Goal: Check status: Check status

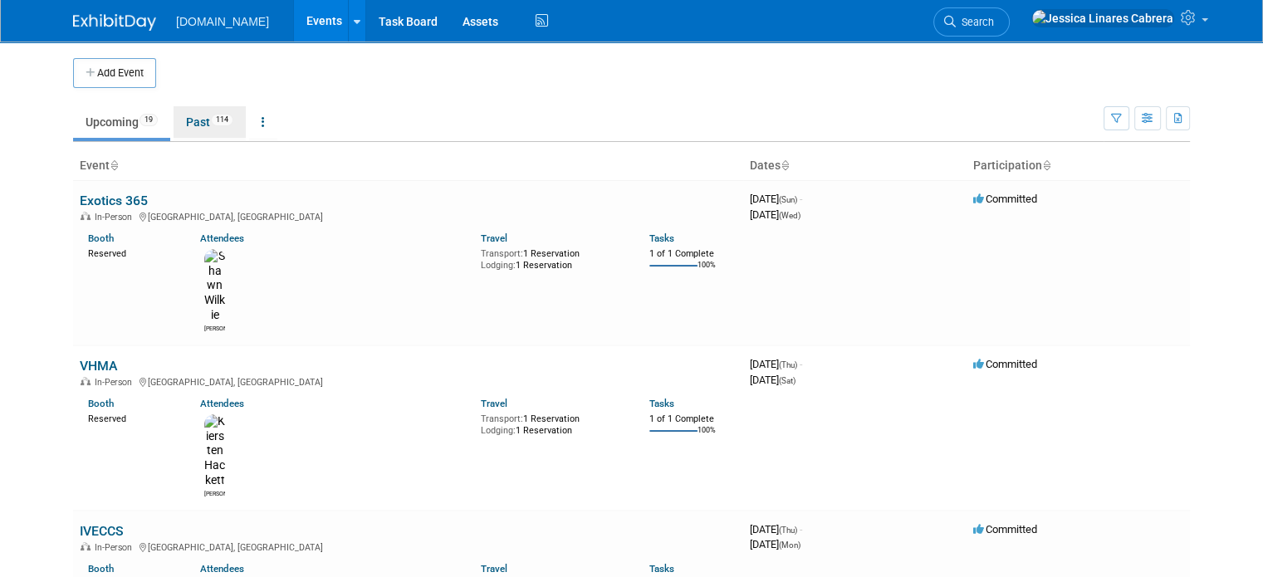
click at [186, 110] on link "Past 114" at bounding box center [209, 122] width 72 height 32
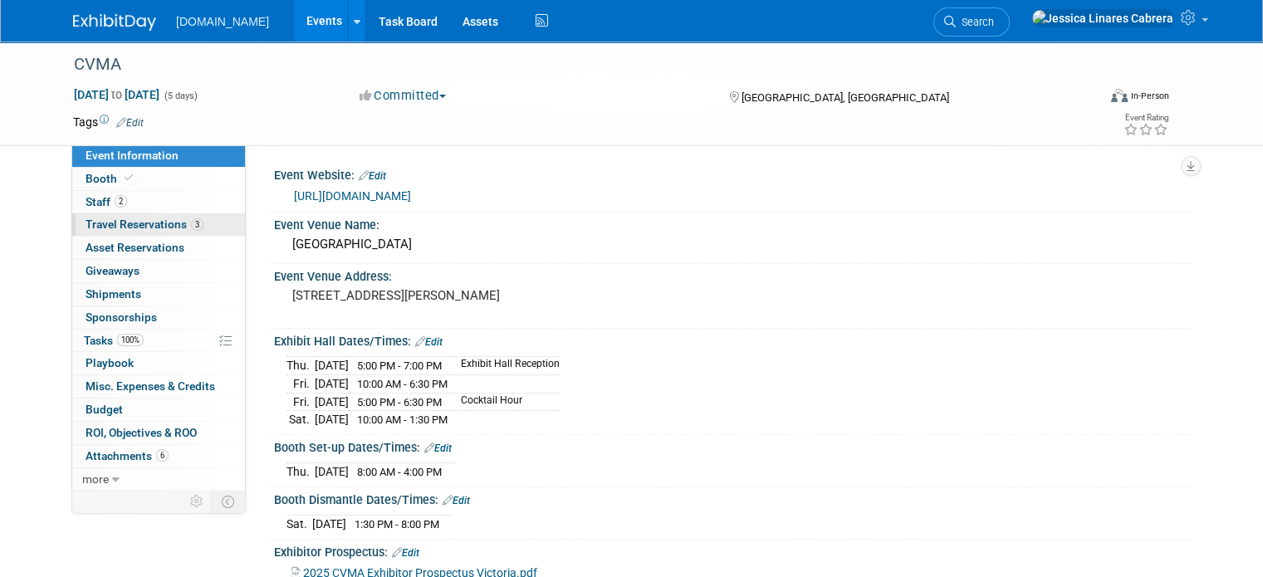
click at [93, 219] on span "Travel Reservations 3" at bounding box center [144, 223] width 118 height 13
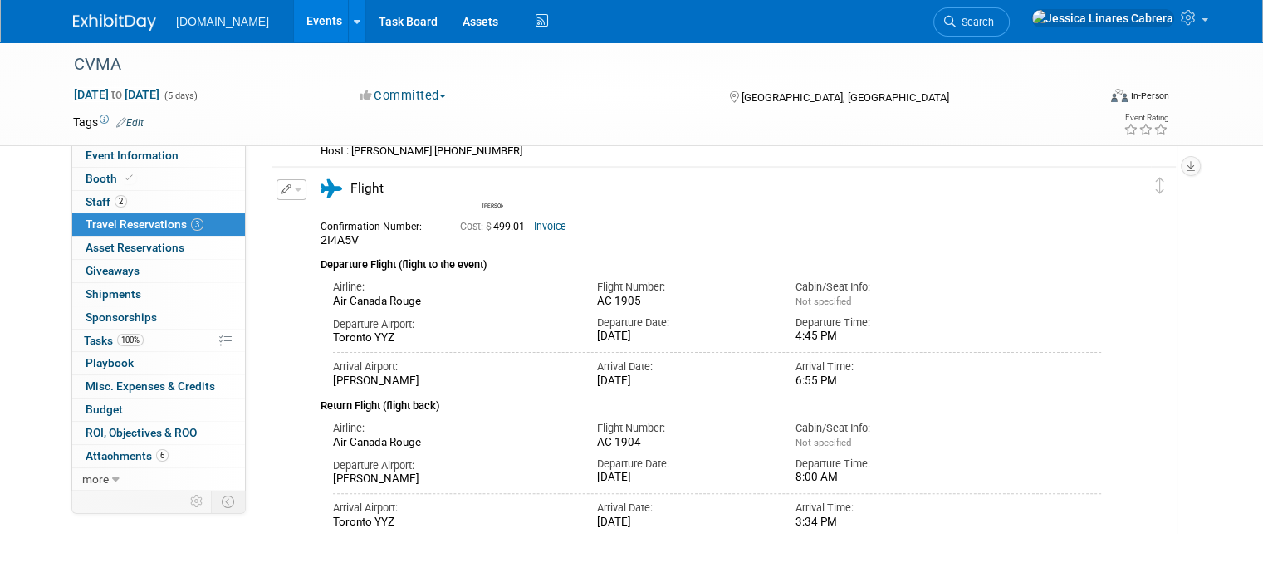
scroll to position [379, 0]
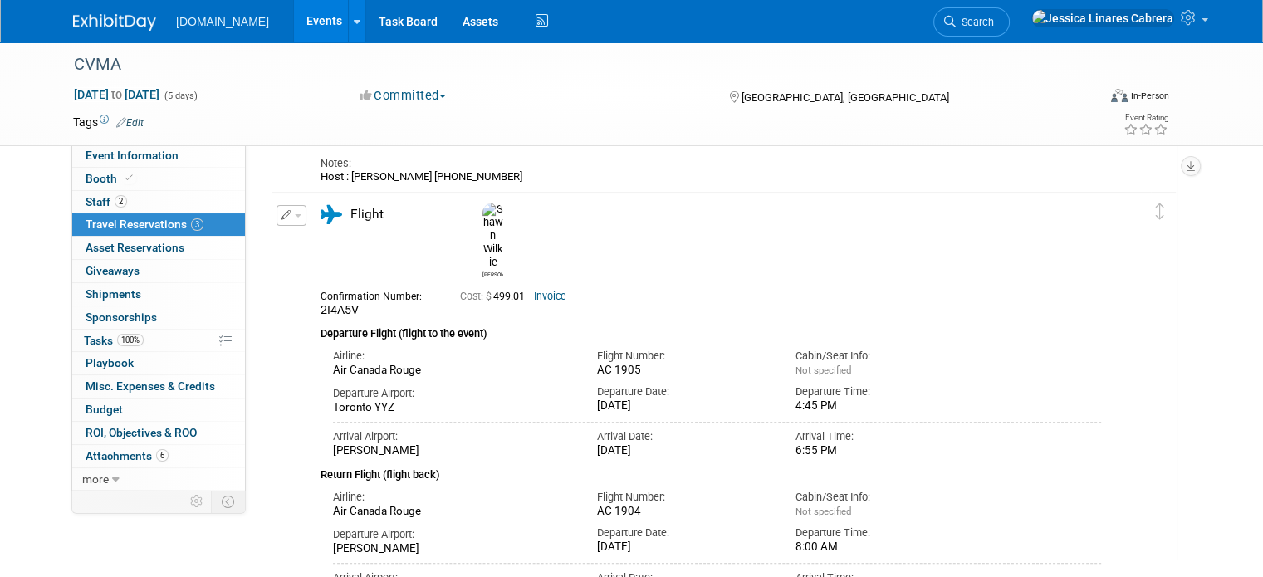
click at [547, 291] on link "Invoice" at bounding box center [550, 297] width 32 height 12
